Goal: Transaction & Acquisition: Obtain resource

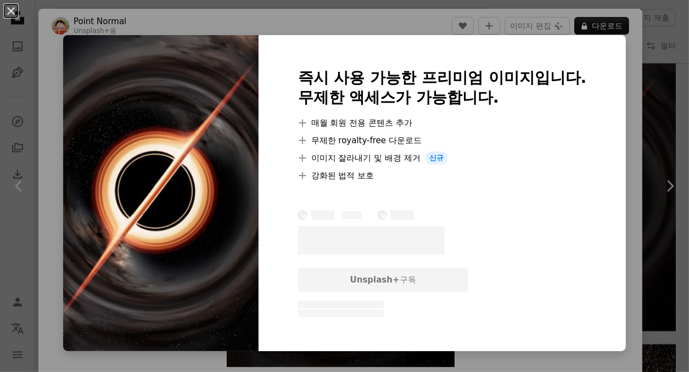
scroll to position [293, 0]
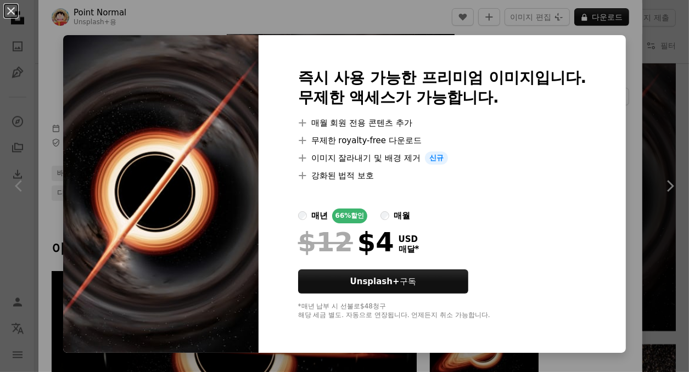
click at [136, 27] on div "An X shape 즉시 사용 가능한 프리미엄 이미지입니다. 무제한 액세스가 가능합니다. A plus sign 매월 회원 전용 콘텐츠 추가 A…" at bounding box center [344, 186] width 689 height 372
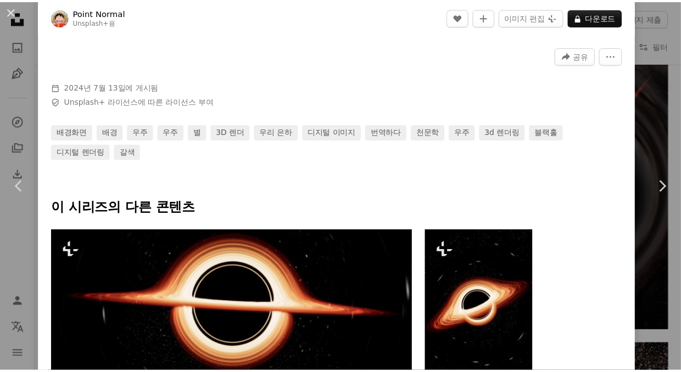
scroll to position [439, 0]
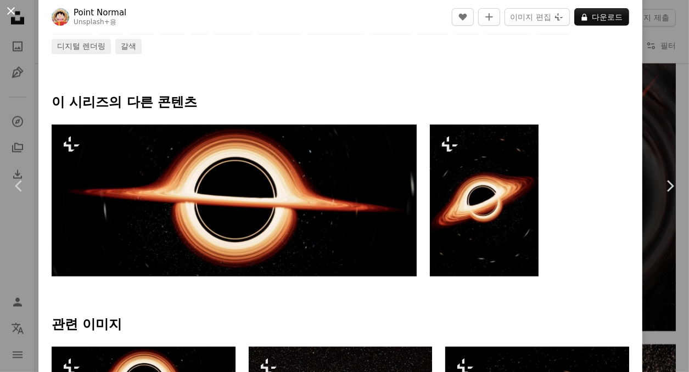
click at [17, 13] on button "An X shape" at bounding box center [10, 10] width 13 height 13
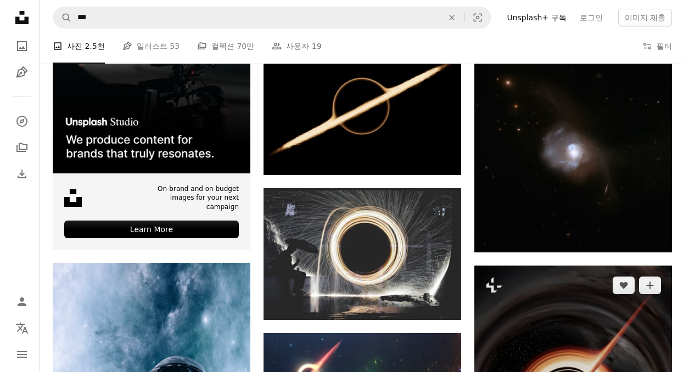
scroll to position [1610, 0]
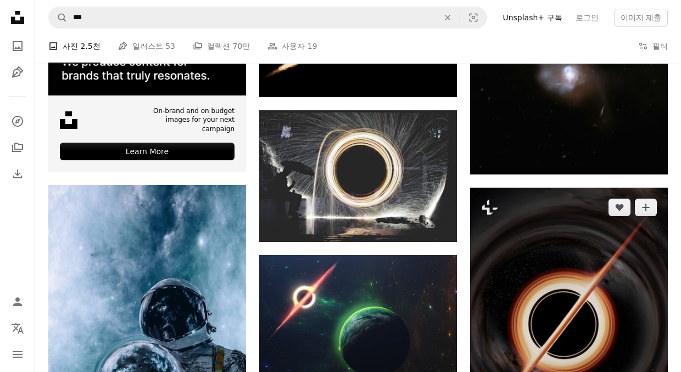
click at [574, 311] on img at bounding box center [569, 326] width 198 height 277
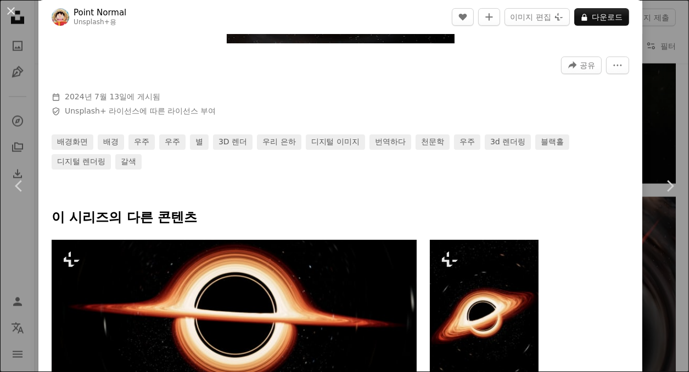
scroll to position [366, 0]
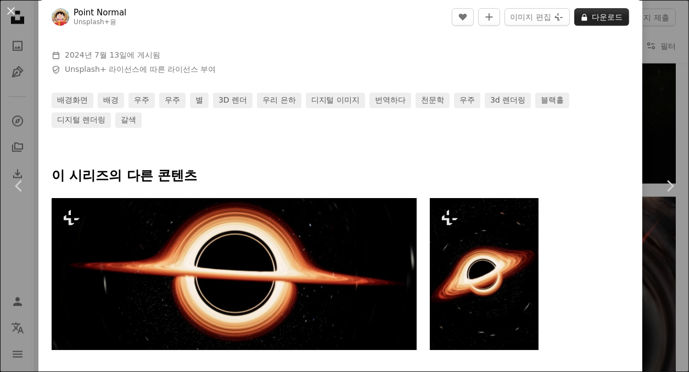
click at [586, 10] on button "A lock 다운로드" at bounding box center [601, 17] width 55 height 18
